Goal: Information Seeking & Learning: Learn about a topic

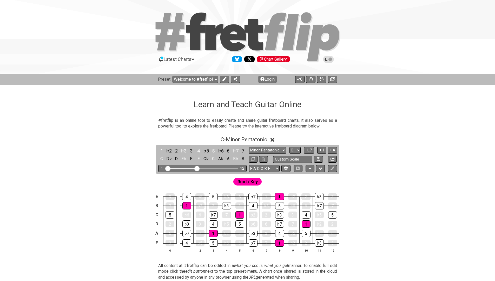
click at [190, 74] on div "Preset Welcome to #fretflip! Initial Preset Custom Preset Minor Pentatonic Majo…" at bounding box center [247, 79] width 495 height 11
select select "/user-defined"
select select "A"
select select "Testing 1, 3 and 4"
select select "C"
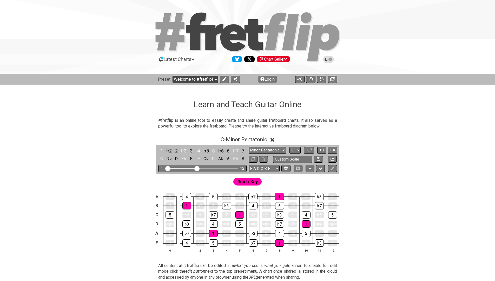
select select "C"
select select "A"
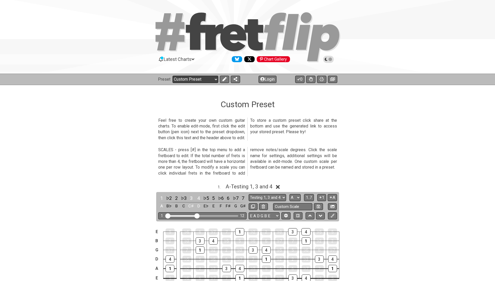
select select "/welcome"
select select "C"
select select "Minor Pentatonic"
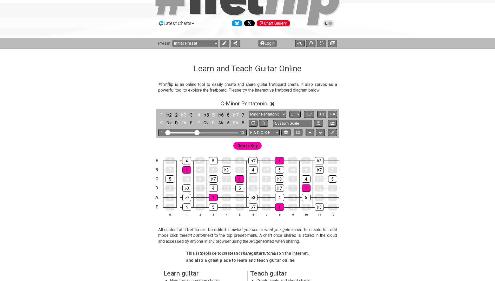
scroll to position [36, 0]
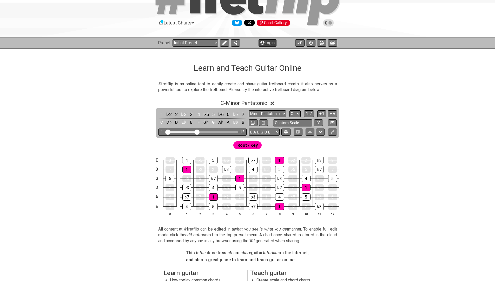
click at [269, 43] on button "Login" at bounding box center [267, 42] width 18 height 7
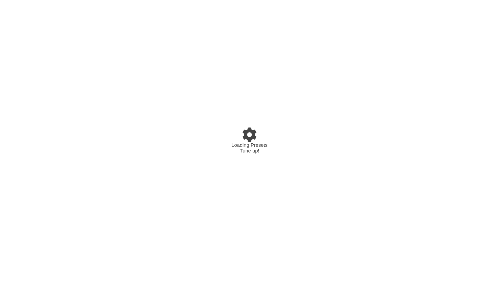
select select "C"
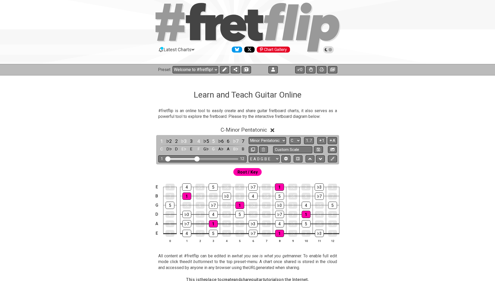
scroll to position [10, 0]
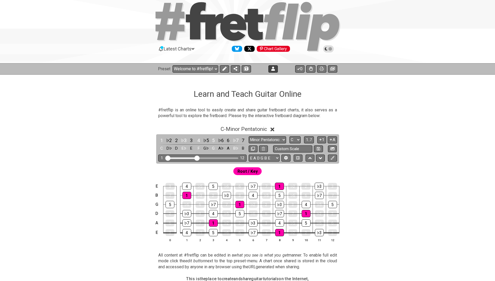
click at [275, 67] on button at bounding box center [272, 68] width 9 height 7
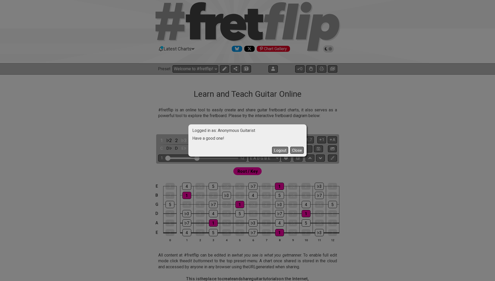
click at [114, 155] on div "Logged in as: Anonymous Guitarist Have a good one! Logout Close" at bounding box center [247, 140] width 495 height 281
click at [295, 150] on button "Close" at bounding box center [297, 149] width 14 height 7
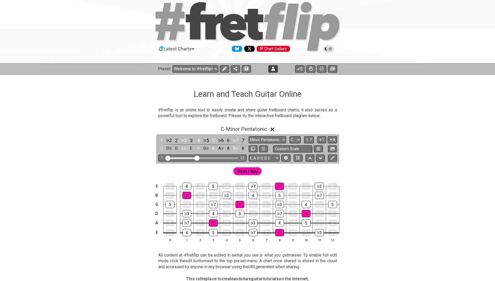
click at [272, 68] on icon at bounding box center [273, 68] width 4 height 4
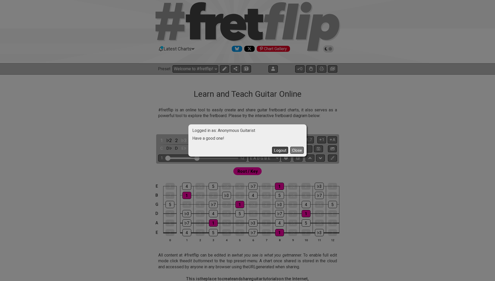
click at [277, 150] on button "Logout" at bounding box center [280, 149] width 16 height 7
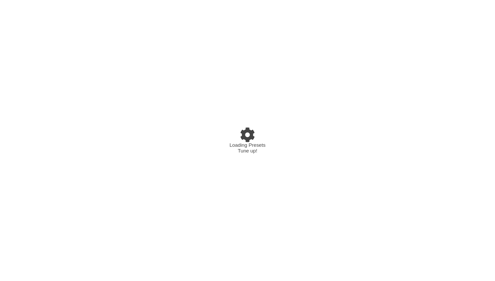
select select "C"
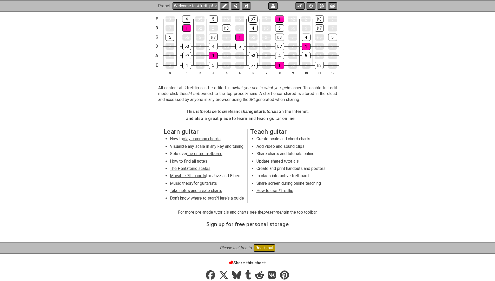
scroll to position [178, 0]
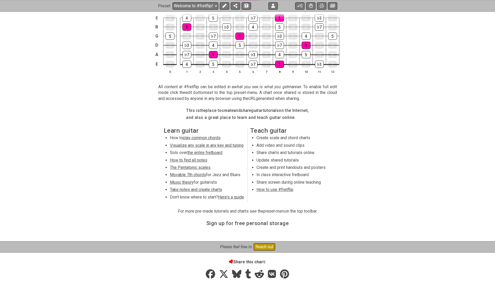
click at [190, 150] on span "the entire fretboard" at bounding box center [204, 152] width 35 height 5
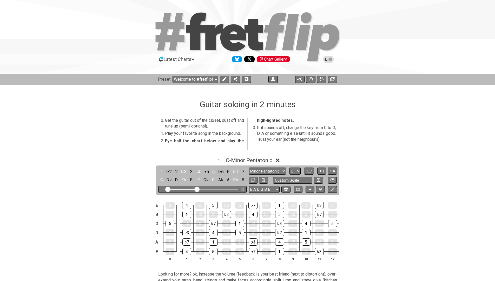
select select "/how-to-solo"
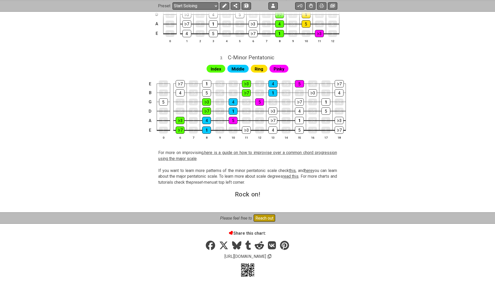
scroll to position [368, 0]
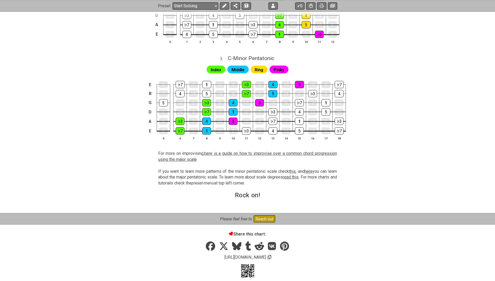
click at [245, 151] on link "here is a guide on how to improvise over a common chord progression using the m…" at bounding box center [247, 156] width 179 height 11
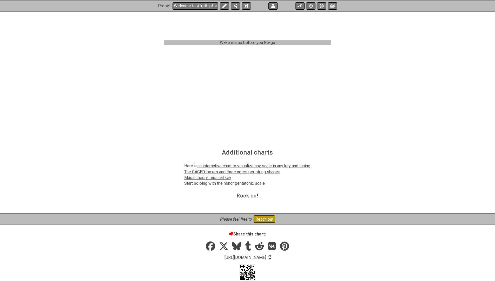
scroll to position [840, 0]
click at [194, 181] on link "Start soloing with the minor pentatonic scale" at bounding box center [224, 183] width 81 height 5
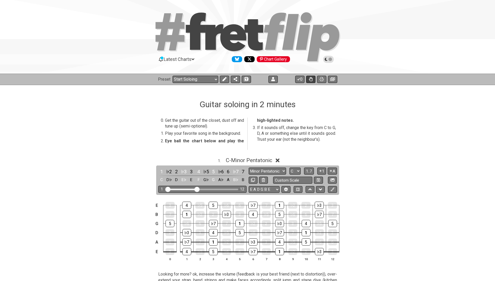
click at [310, 78] on icon at bounding box center [311, 79] width 4 height 4
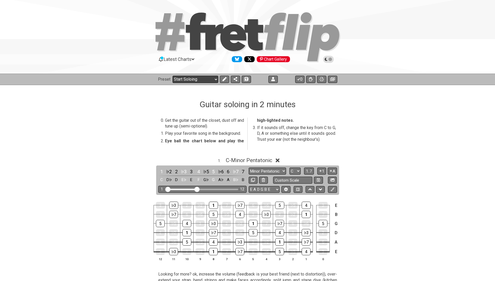
click at [203, 76] on select "Welcome to #fretflip! Initial Preset Custom Preset Minor Pentatonic Major Penta…" at bounding box center [195, 79] width 46 height 7
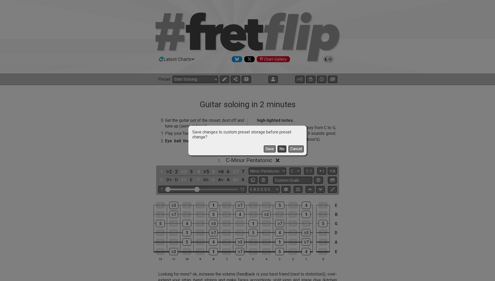
click at [280, 149] on button "No" at bounding box center [281, 148] width 9 height 7
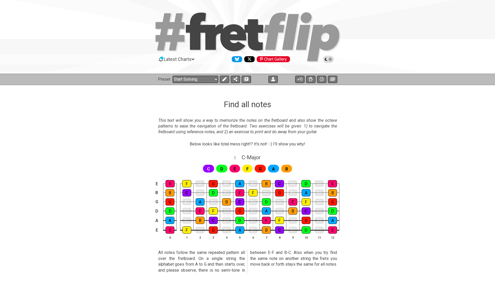
select select "/find-all-notes"
click at [280, 149] on div "Below looks like total mess right!? It's not! :-) I'll show you why!" at bounding box center [248, 145] width 116 height 12
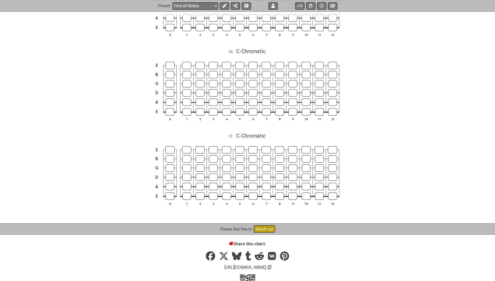
scroll to position [1132, 0]
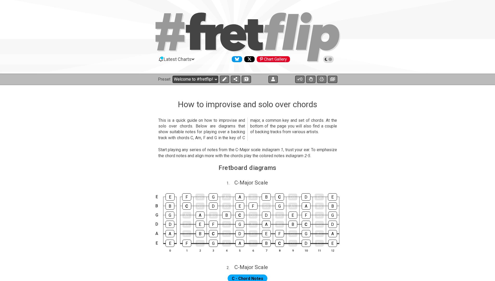
click at [180, 78] on select "Welcome to #fretflip! Initial Preset Custom Preset Minor Pentatonic Major Penta…" at bounding box center [195, 79] width 46 height 7
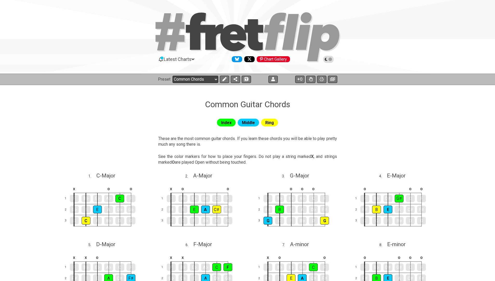
click at [180, 76] on select "Welcome to #fretflip! Initial Preset Custom Preset Minor Pentatonic Major Penta…" at bounding box center [195, 79] width 46 height 7
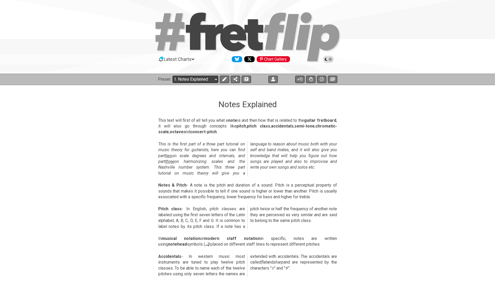
click at [194, 79] on select "Welcome to #fretflip! Initial Preset Custom Preset Minor Pentatonic Major Penta…" at bounding box center [195, 79] width 46 height 7
select select "/musical-notes-explained"
select select "C"
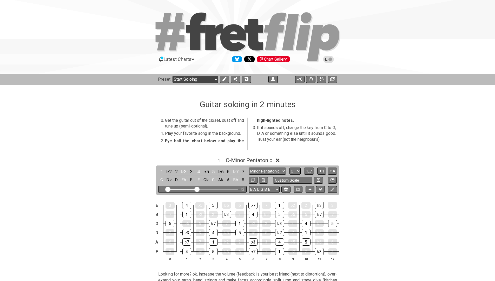
click at [204, 76] on select "Welcome to #fretflip! Initial Preset Custom Preset Minor Pentatonic Major Penta…" at bounding box center [195, 79] width 46 height 7
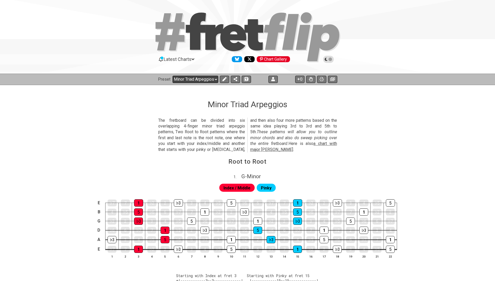
click at [188, 78] on select "Welcome to #fretflip! Initial Preset Custom Preset Minor Pentatonic Major Penta…" at bounding box center [195, 79] width 46 height 7
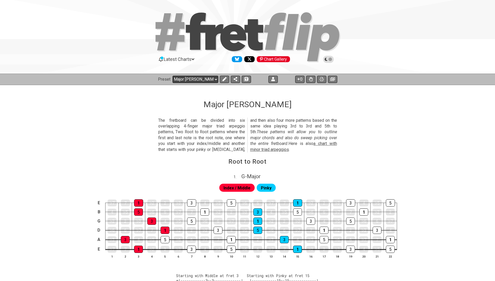
click at [180, 79] on select "Welcome to #fretflip! Initial Preset Custom Preset Minor Pentatonic Major Penta…" at bounding box center [195, 79] width 46 height 7
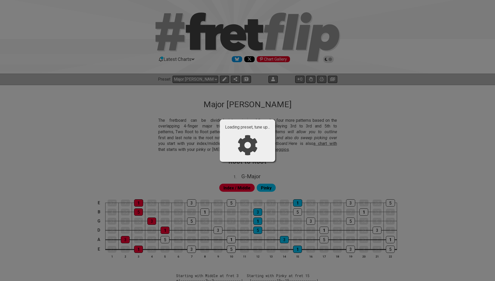
select select "/template"
select select "A"
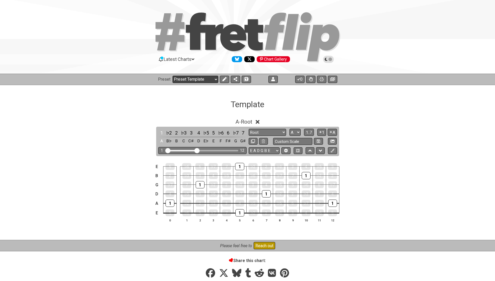
click at [185, 78] on select "Welcome to #fretflip! Initial Preset Custom Preset Minor Pentatonic Major Penta…" at bounding box center [195, 79] width 46 height 7
click at [167, 58] on span "Latest Charts" at bounding box center [178, 58] width 28 height 5
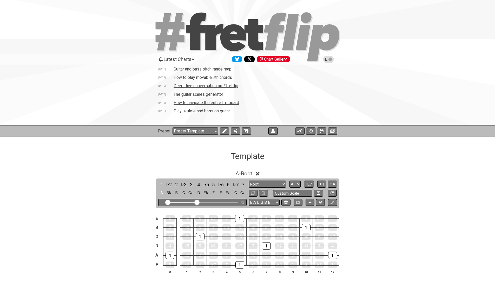
click at [189, 68] on td "Guitar and bass pitch range map" at bounding box center [202, 68] width 58 height 5
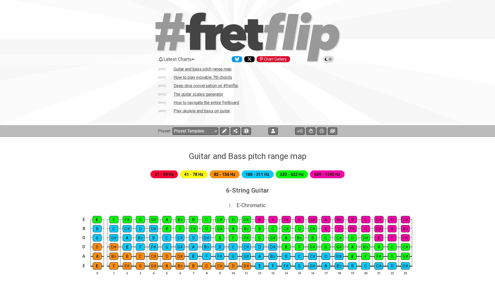
select select "/welcome"
click at [223, 132] on icon at bounding box center [224, 131] width 4 height 4
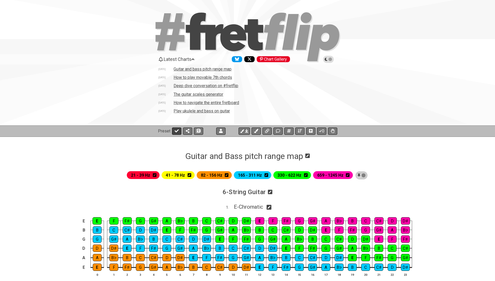
click at [178, 132] on button at bounding box center [176, 130] width 9 height 7
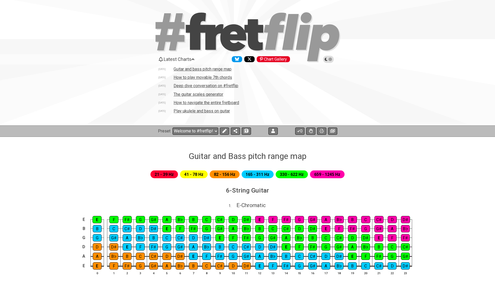
click at [178, 132] on select "Welcome to #fretflip! Initial Preset Custom Preset Minor Pentatonic Major Penta…" at bounding box center [195, 130] width 46 height 7
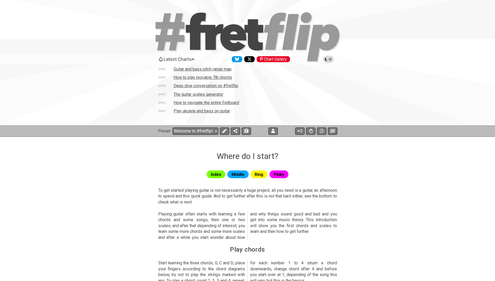
select select "/beginner-guitar"
click at [270, 128] on button at bounding box center [272, 130] width 9 height 7
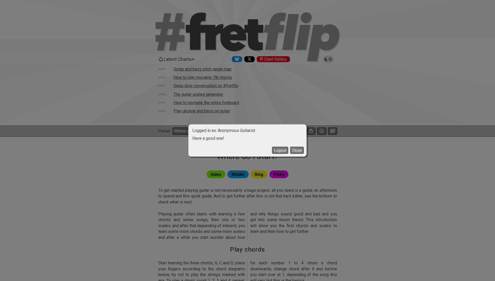
click at [387, 159] on div "Logged in as: Anonymous Guitarist Have a good one! Logout Close" at bounding box center [247, 140] width 495 height 281
click at [298, 151] on button "Close" at bounding box center [297, 149] width 14 height 7
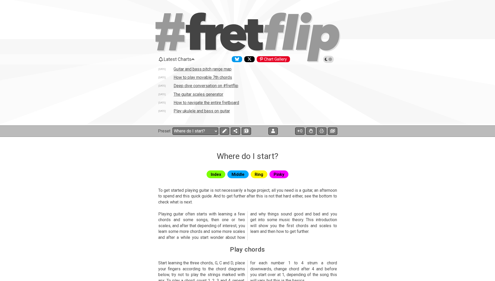
click at [182, 59] on span "Latest Charts" at bounding box center [178, 58] width 28 height 5
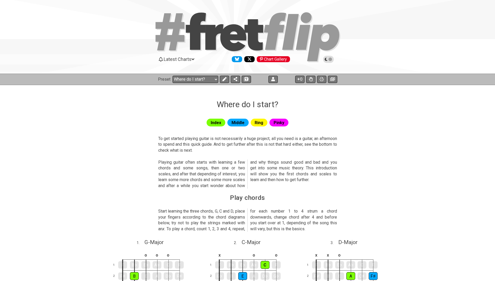
click at [327, 59] on icon at bounding box center [328, 59] width 5 height 5
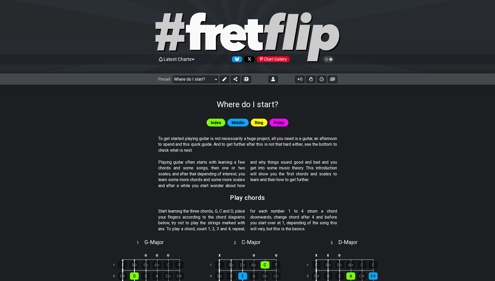
click at [327, 59] on icon at bounding box center [328, 59] width 5 height 5
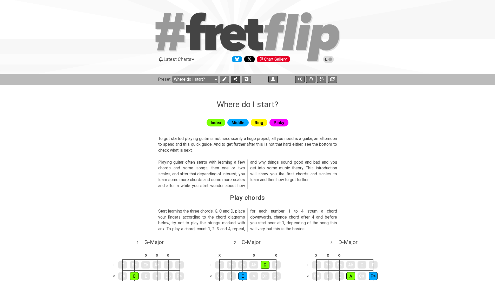
click at [234, 77] on icon at bounding box center [235, 79] width 4 height 4
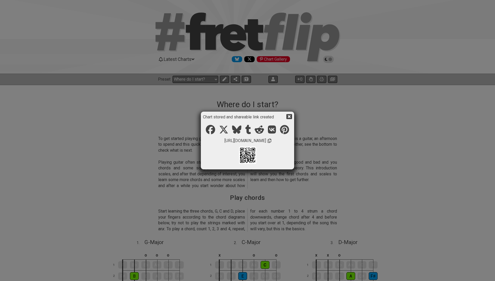
click at [166, 120] on div "Chart stored and shareable link created https://fretflip.com/beginner-guitar" at bounding box center [247, 140] width 495 height 281
click at [189, 91] on div "Chart stored and shareable link created https://fretflip.com/beginner-guitar" at bounding box center [247, 140] width 495 height 281
click at [289, 114] on icon at bounding box center [288, 116] width 5 height 5
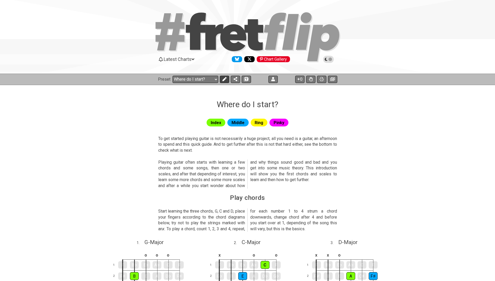
click at [221, 77] on button at bounding box center [224, 79] width 9 height 7
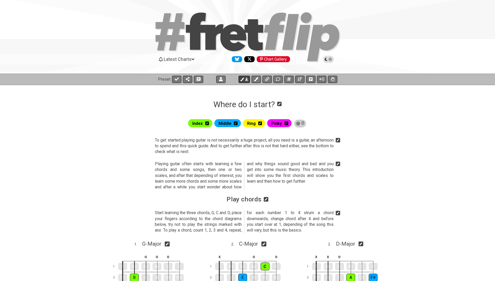
click at [245, 79] on icon at bounding box center [246, 79] width 3 height 4
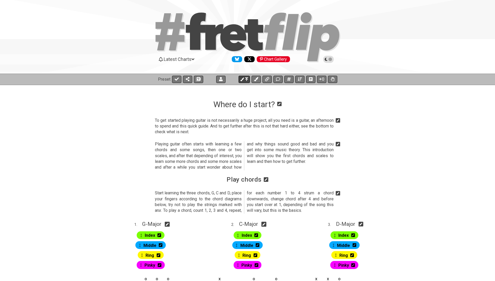
click at [245, 79] on icon at bounding box center [246, 79] width 3 height 4
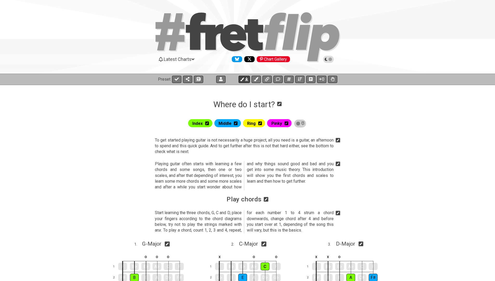
click at [245, 79] on icon at bounding box center [246, 79] width 3 height 4
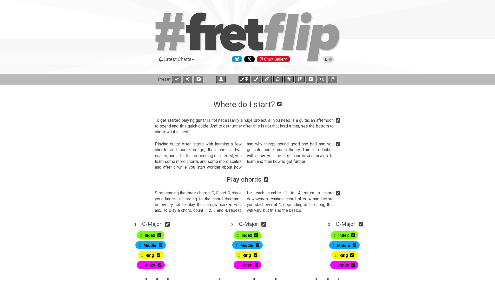
click at [245, 79] on icon at bounding box center [246, 79] width 3 height 4
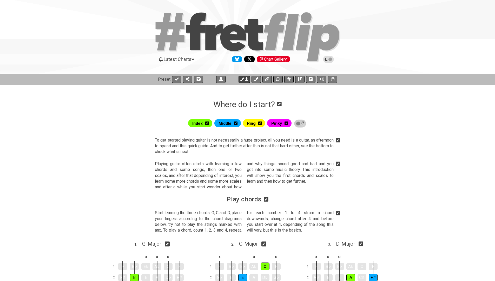
click at [245, 79] on icon at bounding box center [246, 79] width 3 height 4
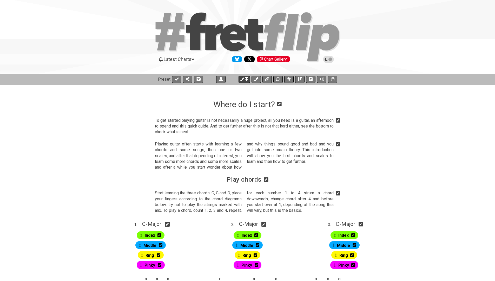
click at [245, 79] on icon at bounding box center [246, 79] width 3 height 4
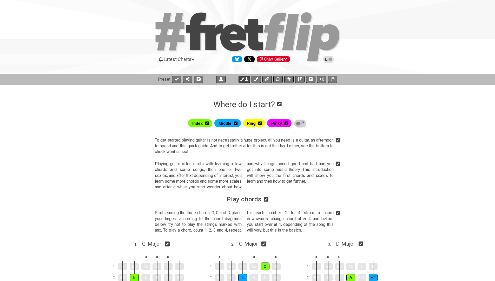
click at [245, 79] on icon at bounding box center [246, 79] width 3 height 4
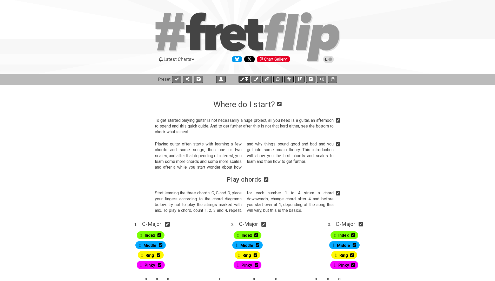
click at [245, 79] on icon at bounding box center [246, 79] width 3 height 4
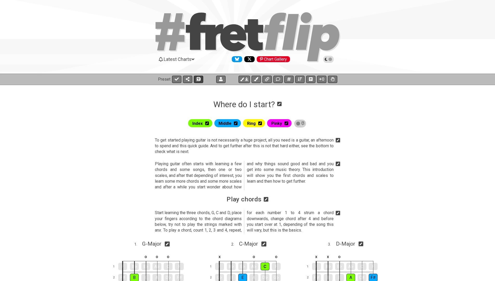
click at [199, 77] on icon at bounding box center [199, 79] width 4 height 4
click at [199, 78] on icon at bounding box center [199, 79] width 4 height 4
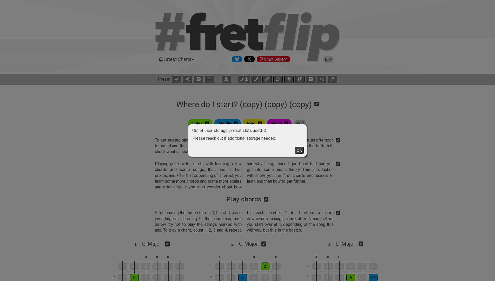
click at [301, 150] on button "OK" at bounding box center [299, 149] width 9 height 7
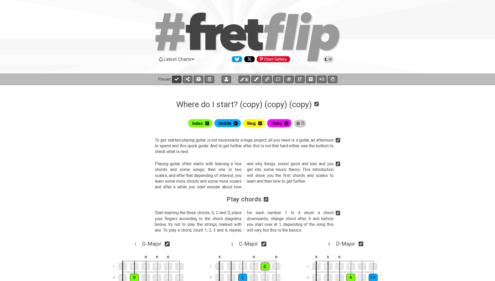
click at [175, 80] on icon at bounding box center [177, 78] width 4 height 3
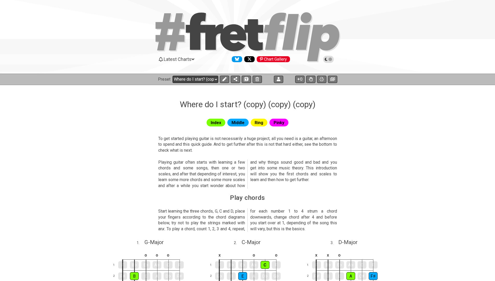
click at [177, 79] on select "Welcome to #fretflip! Initial Preset Custom Preset Where do I start? Where do I…" at bounding box center [195, 79] width 46 height 7
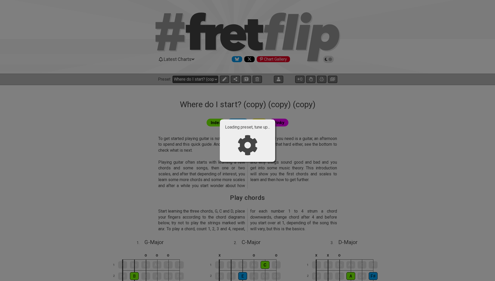
select select "/user-defined"
select select "A"
select select "C"
select select "A"
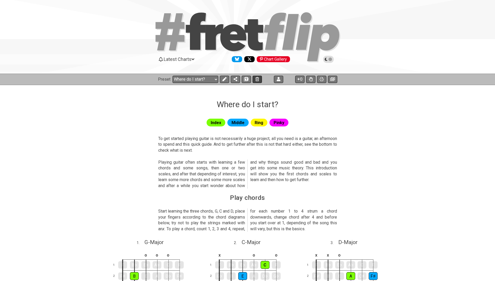
click at [257, 78] on icon at bounding box center [257, 79] width 4 height 4
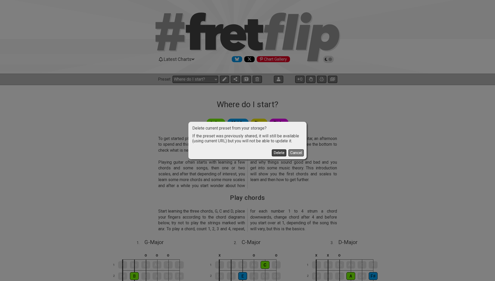
click at [278, 153] on button "Delete" at bounding box center [279, 152] width 15 height 7
select select "/welcome"
select select "C"
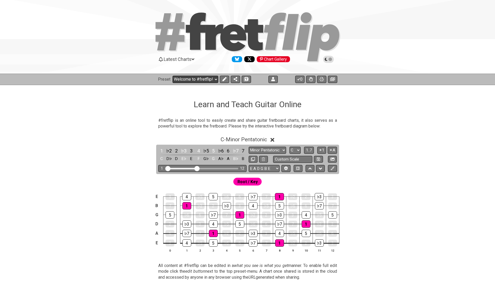
click at [197, 79] on select "Welcome to #fretflip! Initial Preset Custom Preset Where do I start? (copy) Whe…" at bounding box center [195, 79] width 46 height 7
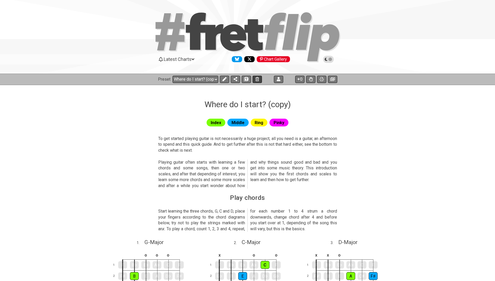
click at [259, 77] on button at bounding box center [256, 79] width 9 height 7
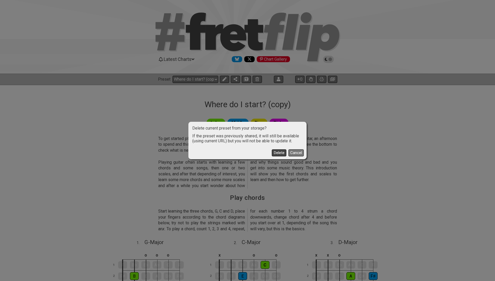
click at [284, 152] on button "Delete" at bounding box center [279, 152] width 15 height 7
select select "/welcome"
select select "C"
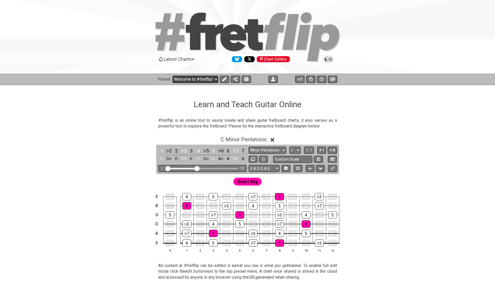
click at [207, 77] on select "Welcome to #fretflip! Initial Preset Custom Preset Where do I start? (copy) (co…" at bounding box center [195, 79] width 46 height 7
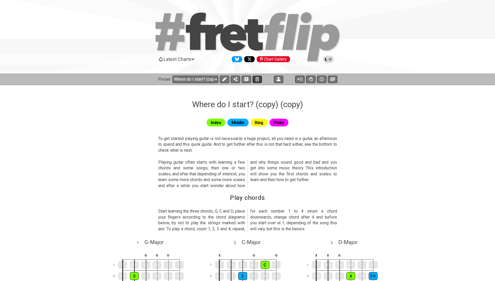
click at [259, 79] on button at bounding box center [256, 79] width 9 height 7
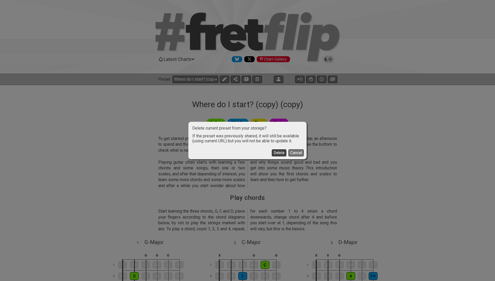
click at [278, 152] on button "Delete" at bounding box center [279, 152] width 15 height 7
select select "/welcome"
select select "C"
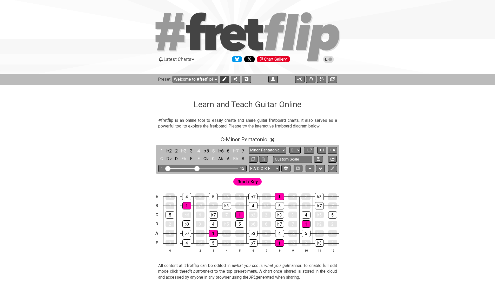
click at [223, 78] on icon at bounding box center [224, 79] width 4 height 4
click at [247, 183] on span "Root / Key" at bounding box center [247, 182] width 20 height 8
click at [246, 183] on span "Root / Key" at bounding box center [246, 182] width 19 height 8
click at [261, 182] on icon at bounding box center [261, 181] width 4 height 4
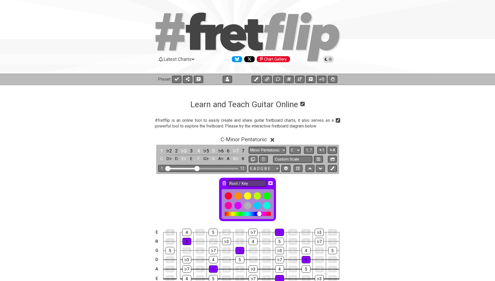
drag, startPoint x: 259, startPoint y: 215, endPoint x: 243, endPoint y: 216, distance: 16.4
click at [243, 216] on div at bounding box center [248, 204] width 52 height 30
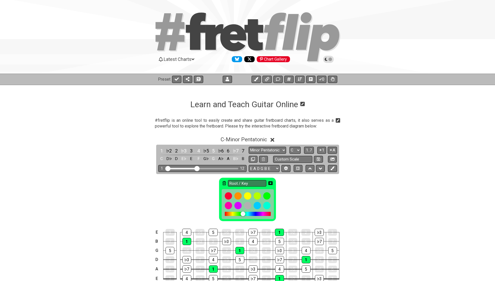
click at [247, 216] on div at bounding box center [245, 213] width 5 height 5
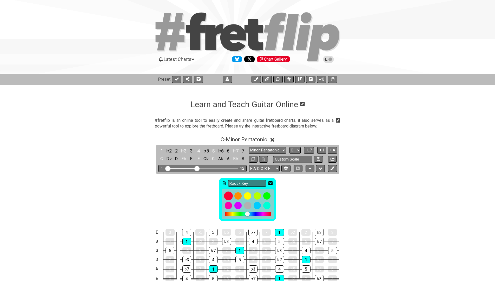
click at [226, 195] on div at bounding box center [228, 195] width 9 height 9
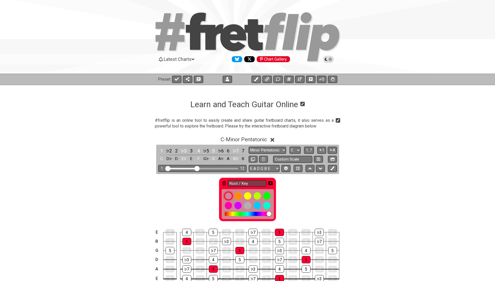
click at [226, 195] on div at bounding box center [228, 195] width 9 height 9
click at [242, 196] on div at bounding box center [237, 195] width 9 height 9
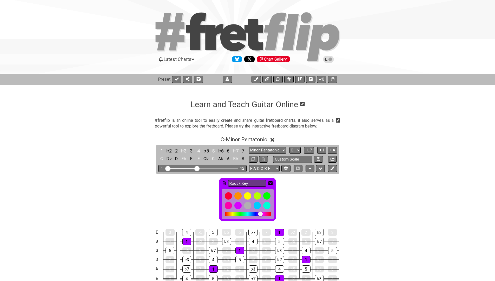
click at [261, 212] on div at bounding box center [248, 213] width 46 height 4
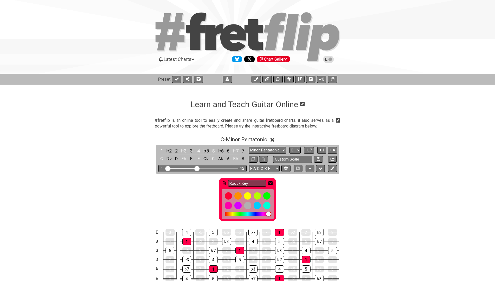
drag, startPoint x: 262, startPoint y: 212, endPoint x: 268, endPoint y: 213, distance: 6.8
click at [268, 213] on div at bounding box center [268, 213] width 5 height 5
click at [264, 213] on div at bounding box center [248, 213] width 46 height 4
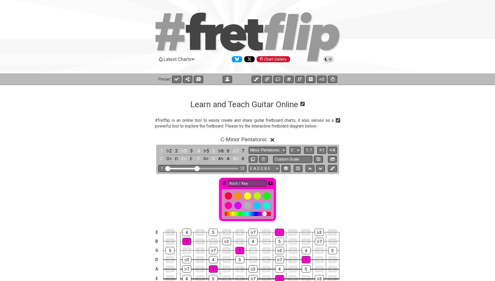
drag, startPoint x: 264, startPoint y: 213, endPoint x: 252, endPoint y: 215, distance: 12.6
click at [252, 215] on div at bounding box center [248, 213] width 46 height 4
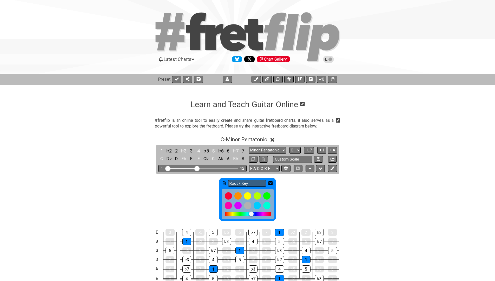
drag, startPoint x: 248, startPoint y: 213, endPoint x: 251, endPoint y: 212, distance: 3.6
click at [251, 212] on div at bounding box center [248, 213] width 46 height 4
click at [252, 213] on div at bounding box center [251, 213] width 5 height 5
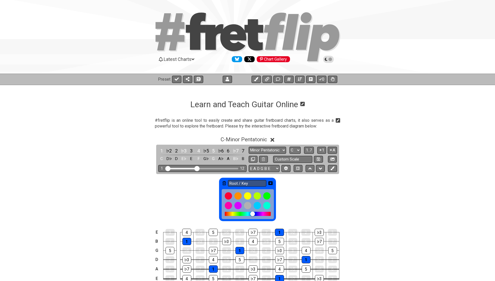
click at [255, 213] on div at bounding box center [252, 213] width 5 height 5
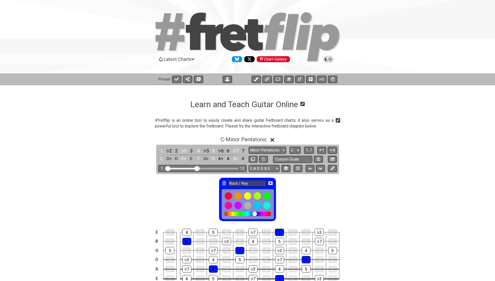
click at [271, 182] on icon at bounding box center [270, 183] width 4 height 4
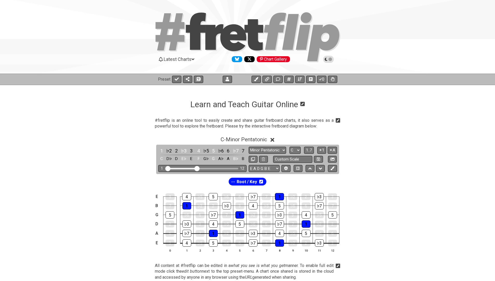
click at [103, 194] on div "E 3 4 ♭5 5 ♭6 6 ♭7 7 1 ♭2 2 ♭3 3 B 7 1 ♭2 2 ♭3 3 4 ♭5 5 ♭6 6 ♭7 7 G 5 ♭6 6 ♭7 7…" at bounding box center [247, 222] width 405 height 73
drag, startPoint x: 233, startPoint y: 180, endPoint x: 196, endPoint y: 180, distance: 37.1
click at [196, 180] on div "Root / Key" at bounding box center [247, 180] width 405 height 12
click at [117, 178] on div "Root / Key" at bounding box center [247, 180] width 405 height 12
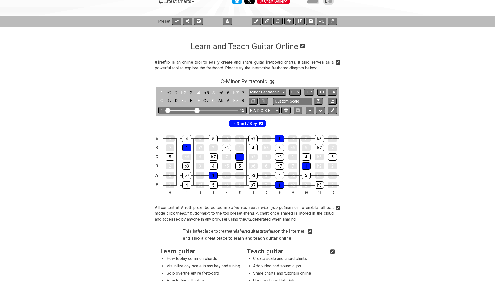
scroll to position [58, 0]
click at [276, 121] on div "Root / Key" at bounding box center [247, 122] width 405 height 12
click at [331, 111] on icon at bounding box center [332, 110] width 4 height 4
click at [273, 122] on span "New Marker" at bounding box center [267, 123] width 22 height 8
click at [334, 109] on icon at bounding box center [332, 110] width 4 height 4
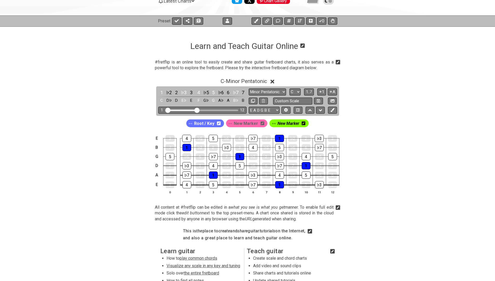
click at [302, 122] on icon at bounding box center [304, 123] width 4 height 4
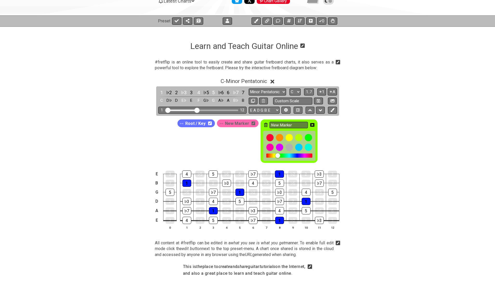
click at [262, 124] on div "New Marker" at bounding box center [289, 140] width 57 height 43
click at [264, 124] on icon at bounding box center [266, 125] width 4 height 4
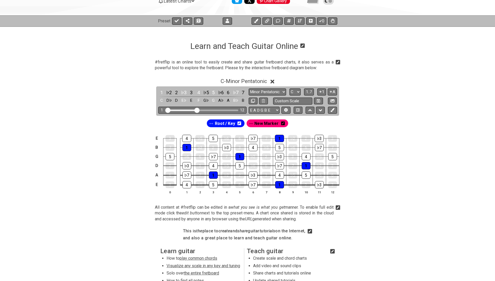
click at [282, 123] on icon at bounding box center [283, 123] width 4 height 4
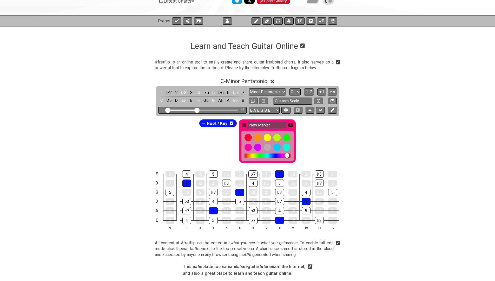
click at [244, 124] on icon at bounding box center [244, 125] width 4 height 4
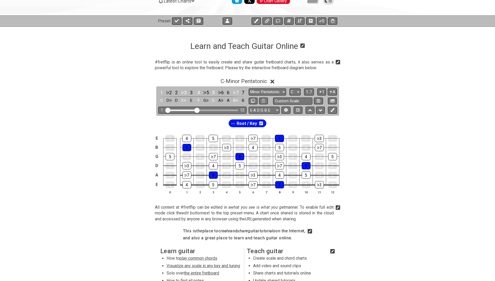
click at [136, 112] on div "C - Minor Pentatonic 1 ♭2 2 ♭3 3 4 ♭5 5 ♭6 6 ♭7 7 C D♭ D E♭ E F G♭ G A♭ A B♭ B …" at bounding box center [247, 138] width 405 height 126
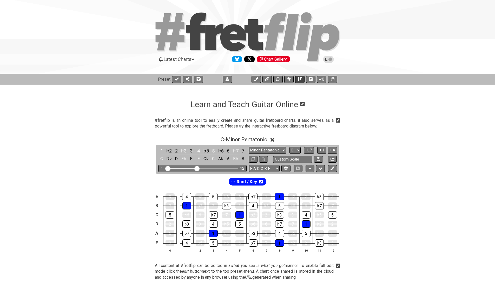
scroll to position [0, 0]
click at [331, 78] on icon at bounding box center [333, 79] width 4 height 4
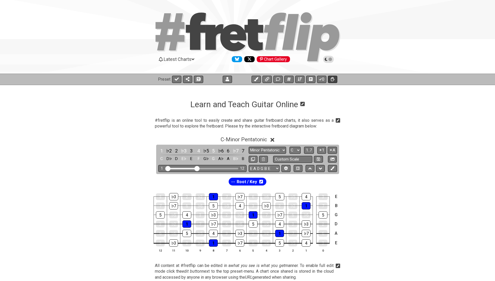
click at [331, 78] on icon at bounding box center [333, 79] width 4 height 4
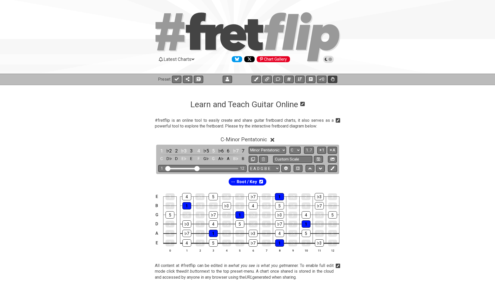
click at [331, 78] on icon at bounding box center [333, 79] width 4 height 4
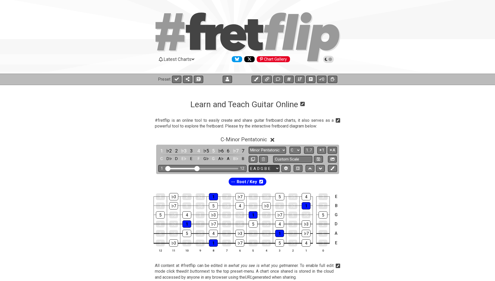
click at [257, 168] on select "E A D G B E E A D G B E E A D G B E B E A D F♯ B A D G C E A D A D G B E E♭ A♭ …" at bounding box center [264, 168] width 31 height 7
click at [286, 167] on icon at bounding box center [286, 168] width 4 height 4
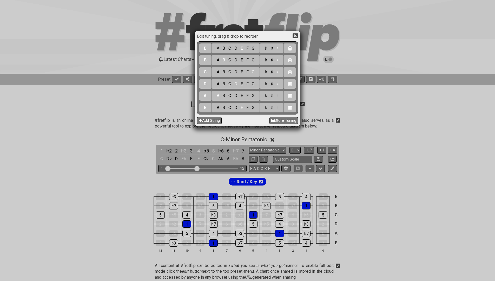
click at [204, 61] on div "B" at bounding box center [205, 60] width 3 height 6
click at [229, 59] on div "C" at bounding box center [230, 60] width 6 height 6
click at [296, 37] on icon at bounding box center [294, 35] width 5 height 5
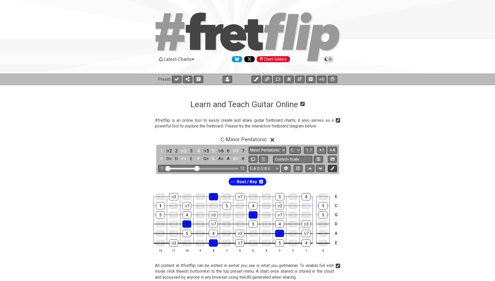
click at [332, 167] on icon at bounding box center [332, 168] width 4 height 4
click at [231, 183] on span "Root / Key" at bounding box center [226, 182] width 20 height 8
click at [321, 206] on div "1" at bounding box center [322, 205] width 9 height 7
click at [322, 206] on div "1" at bounding box center [322, 205] width 9 height 7
click at [331, 77] on icon at bounding box center [333, 79] width 4 height 4
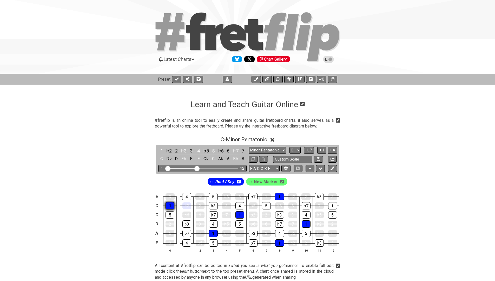
click at [169, 206] on div "1" at bounding box center [169, 205] width 9 height 7
click at [333, 79] on icon at bounding box center [333, 79] width 4 height 4
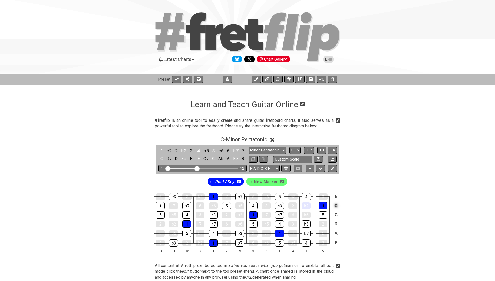
click at [338, 205] on td "C" at bounding box center [336, 205] width 6 height 9
click at [338, 205] on td "x" at bounding box center [336, 205] width 6 height 9
click at [338, 205] on td "o" at bounding box center [336, 205] width 6 height 9
click at [338, 205] on td at bounding box center [336, 205] width 6 height 9
click at [338, 205] on td "C" at bounding box center [336, 205] width 6 height 9
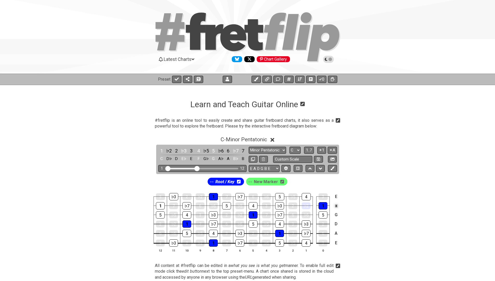
click at [338, 205] on td "x" at bounding box center [336, 205] width 6 height 9
click at [338, 205] on td "o" at bounding box center [336, 205] width 6 height 9
click at [338, 205] on td at bounding box center [336, 205] width 6 height 9
click at [333, 166] on icon at bounding box center [332, 168] width 4 height 4
click at [296, 183] on span "New Marker" at bounding box center [288, 182] width 22 height 8
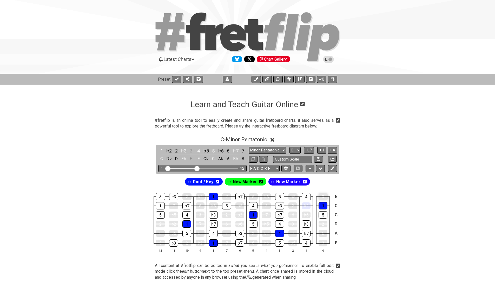
click at [325, 195] on div "3" at bounding box center [322, 196] width 9 height 7
click at [325, 213] on div "5" at bounding box center [322, 214] width 9 height 7
click at [287, 182] on span "New Marker" at bounding box center [288, 182] width 24 height 8
click at [321, 212] on div "5" at bounding box center [322, 214] width 9 height 7
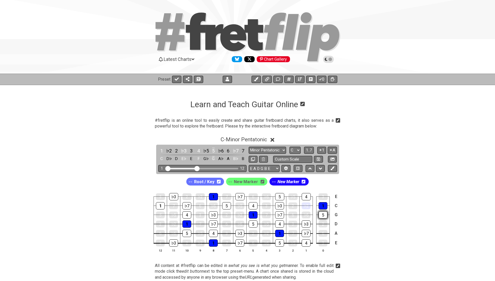
click at [321, 212] on div "5" at bounding box center [322, 214] width 9 height 7
click at [208, 183] on span "Root / Key" at bounding box center [204, 182] width 20 height 8
click at [323, 215] on div "5" at bounding box center [322, 214] width 9 height 7
click at [159, 211] on div "5" at bounding box center [160, 214] width 9 height 7
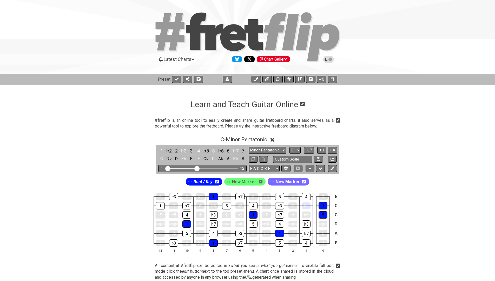
click at [160, 211] on div "5" at bounding box center [160, 214] width 9 height 7
click at [159, 206] on div "1" at bounding box center [160, 205] width 9 height 7
click at [159, 212] on div "5" at bounding box center [160, 214] width 9 height 7
click at [324, 215] on div "5" at bounding box center [322, 214] width 9 height 7
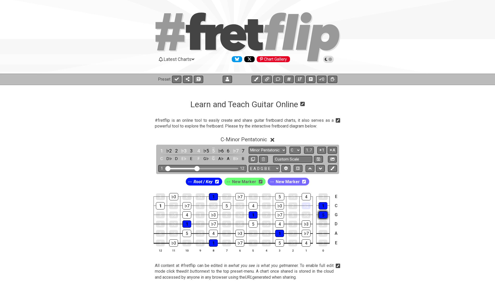
click at [324, 215] on div "5" at bounding box center [322, 214] width 9 height 7
click at [159, 214] on div "5" at bounding box center [160, 214] width 9 height 7
